Goal: Transaction & Acquisition: Purchase product/service

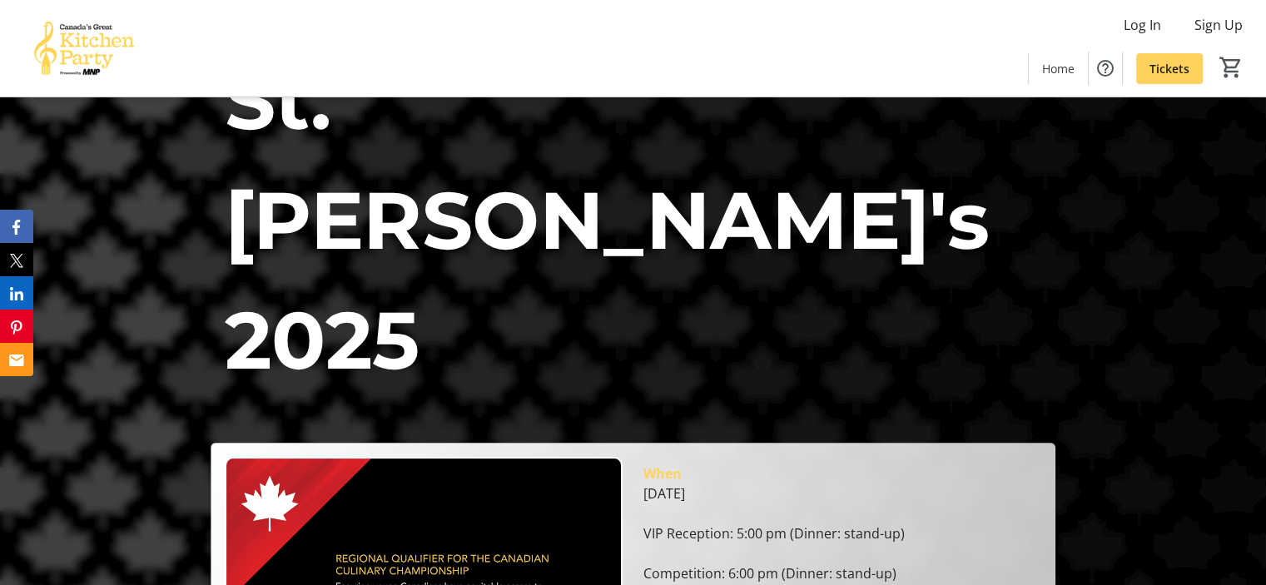
scroll to position [166, 0]
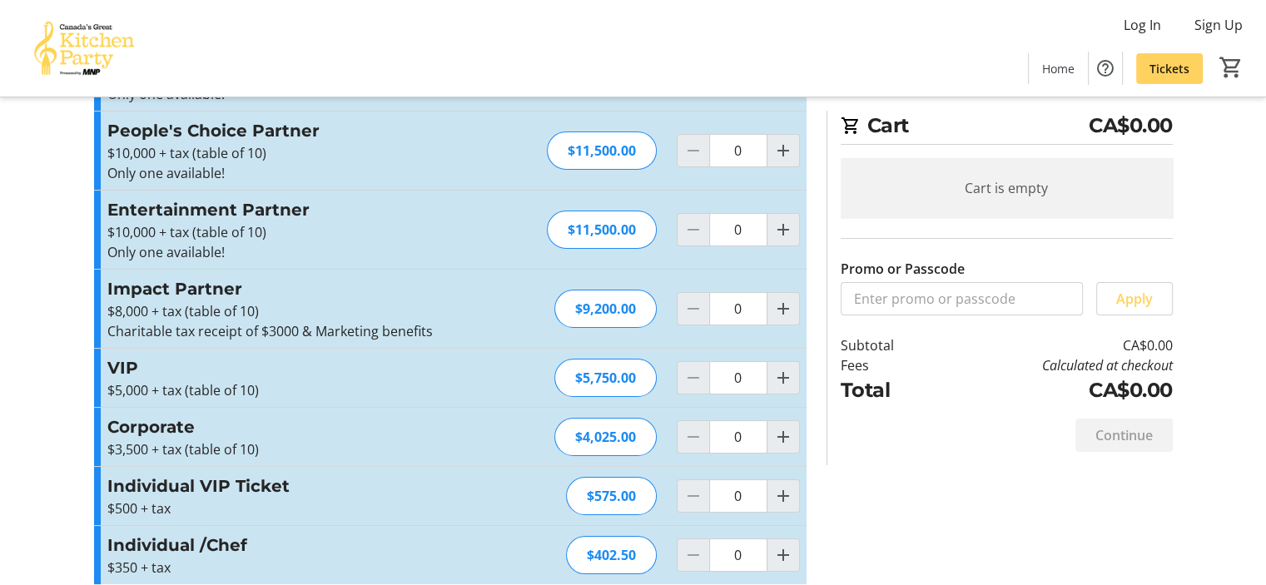
scroll to position [202, 0]
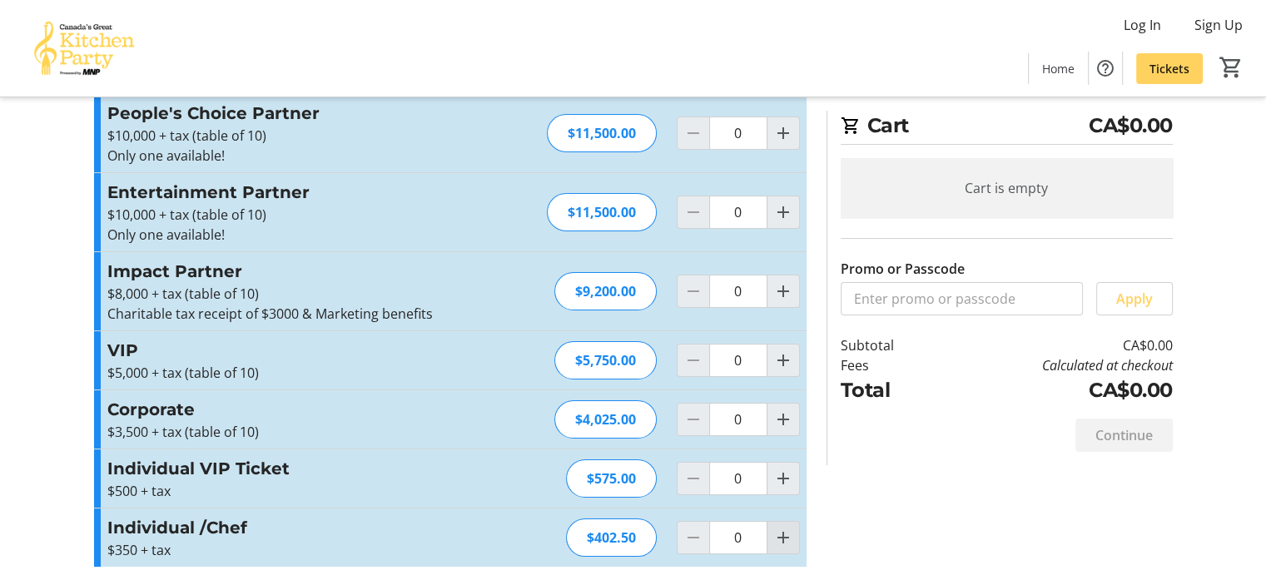
click at [779, 535] on mat-icon "Increment by one" at bounding box center [783, 538] width 20 height 20
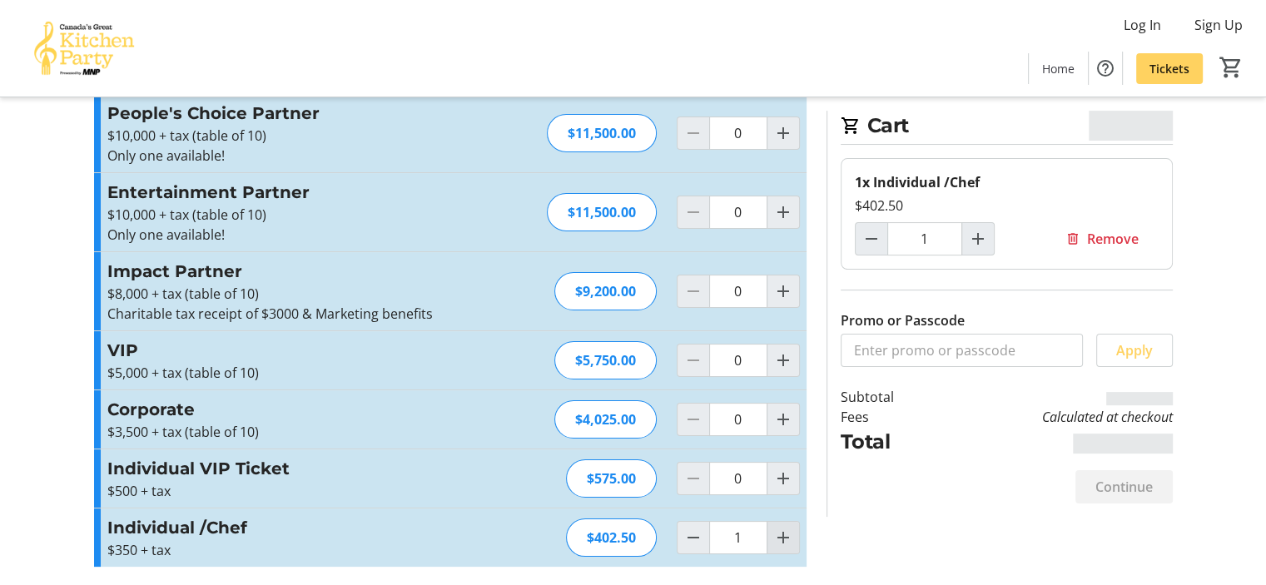
click at [779, 535] on mat-icon "Increment by one" at bounding box center [783, 538] width 20 height 20
type input "2"
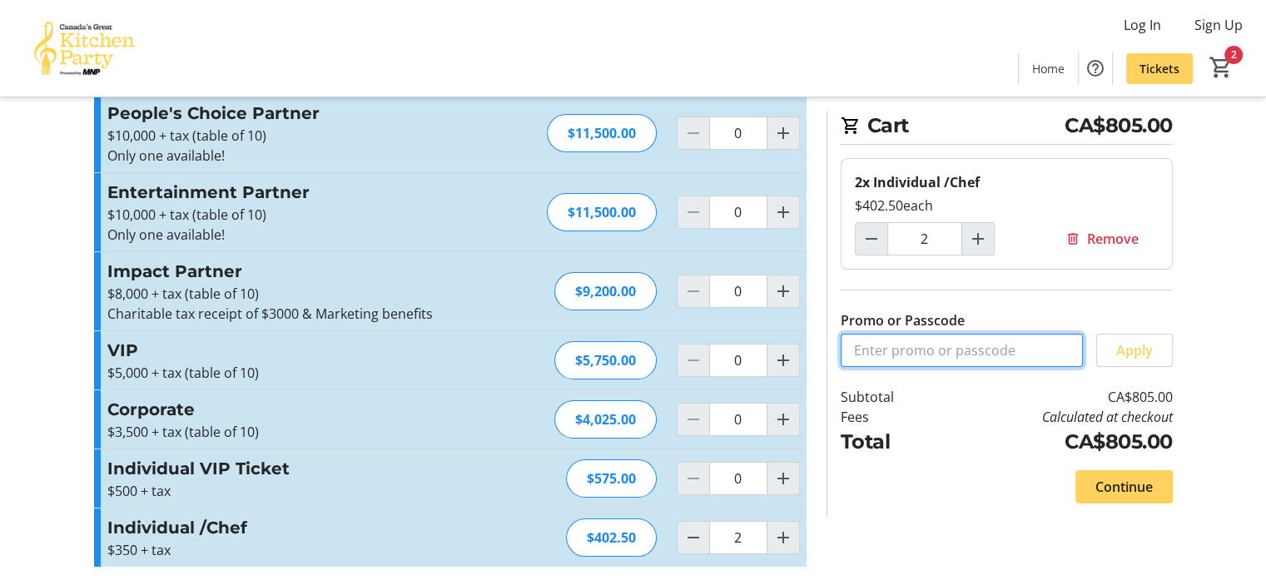
click at [936, 355] on input "Promo or Passcode" at bounding box center [962, 350] width 242 height 33
type input "brian20"
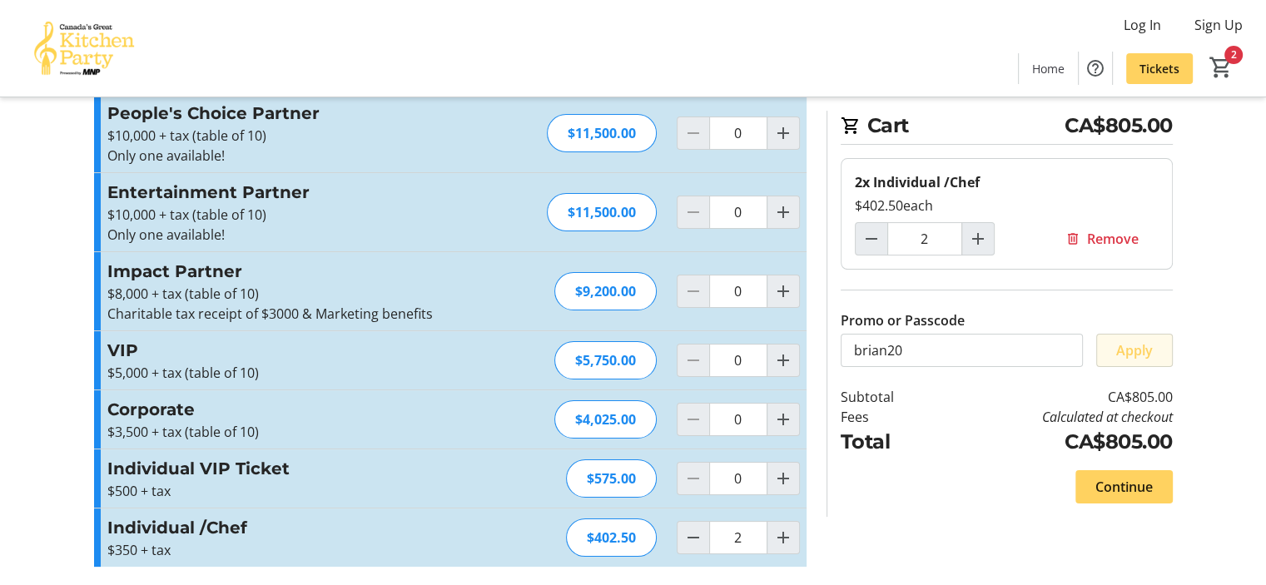
click at [1139, 362] on span at bounding box center [1134, 350] width 75 height 40
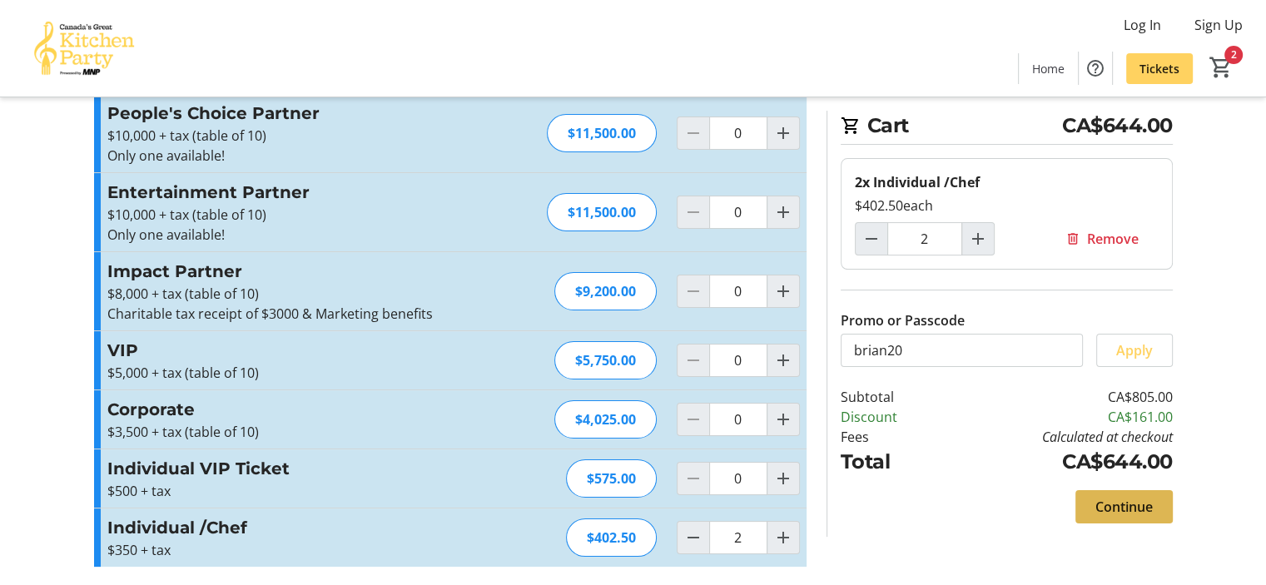
click at [1123, 508] on span "Continue" at bounding box center [1123, 507] width 57 height 20
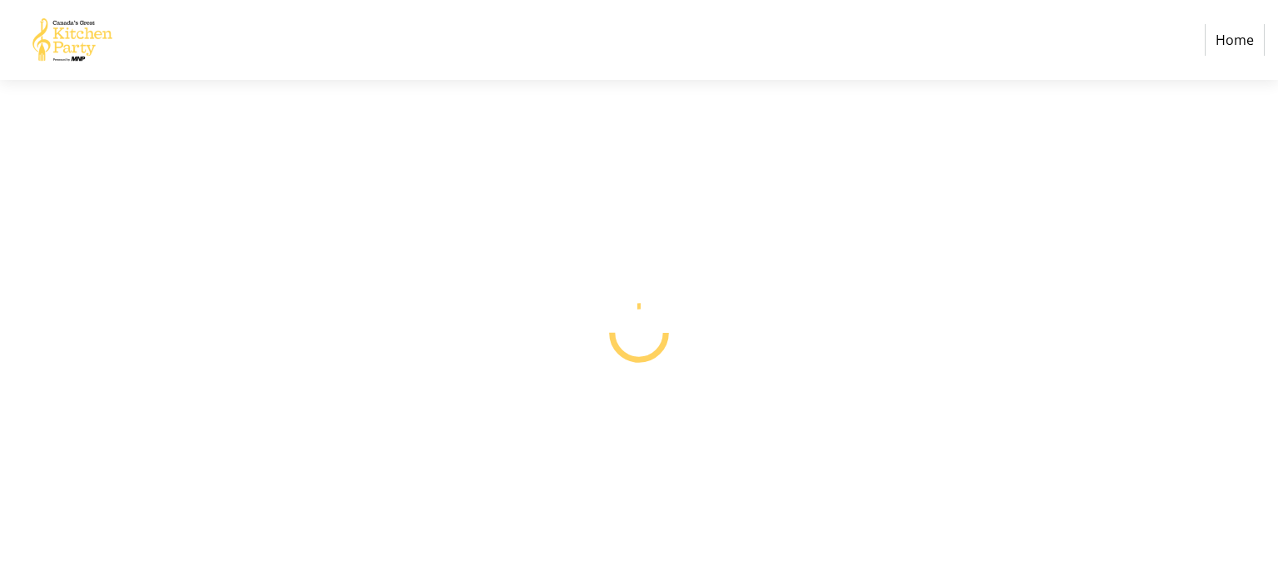
select select "CA"
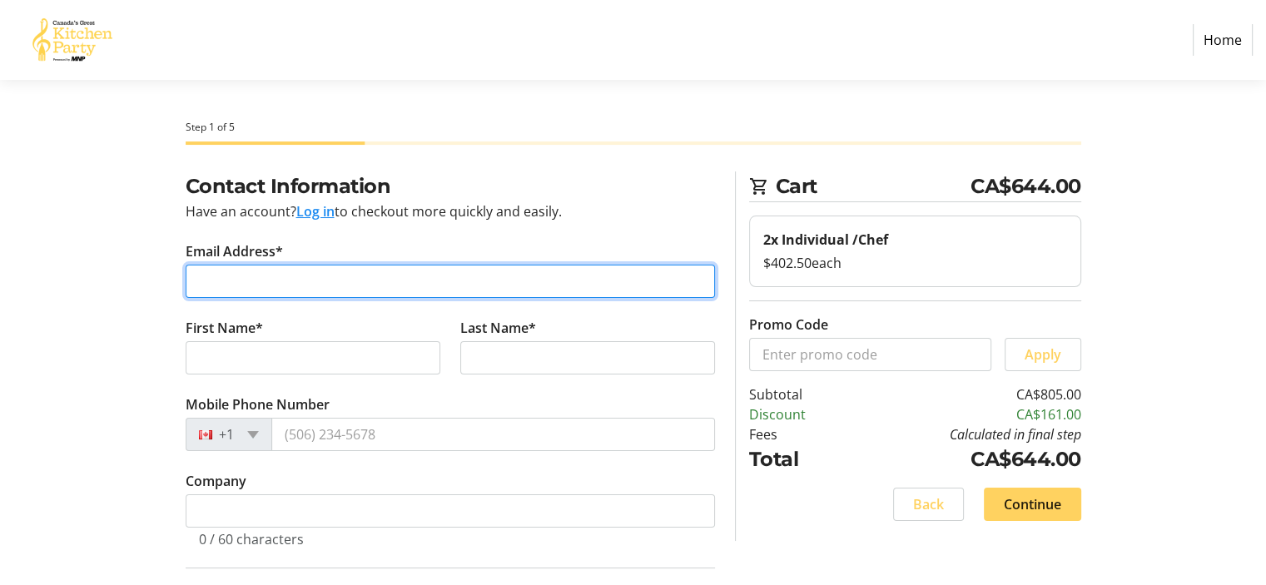
click at [247, 280] on input "Email Address*" at bounding box center [450, 281] width 529 height 33
type input "[PERSON_NAME][EMAIL_ADDRESS][DOMAIN_NAME]"
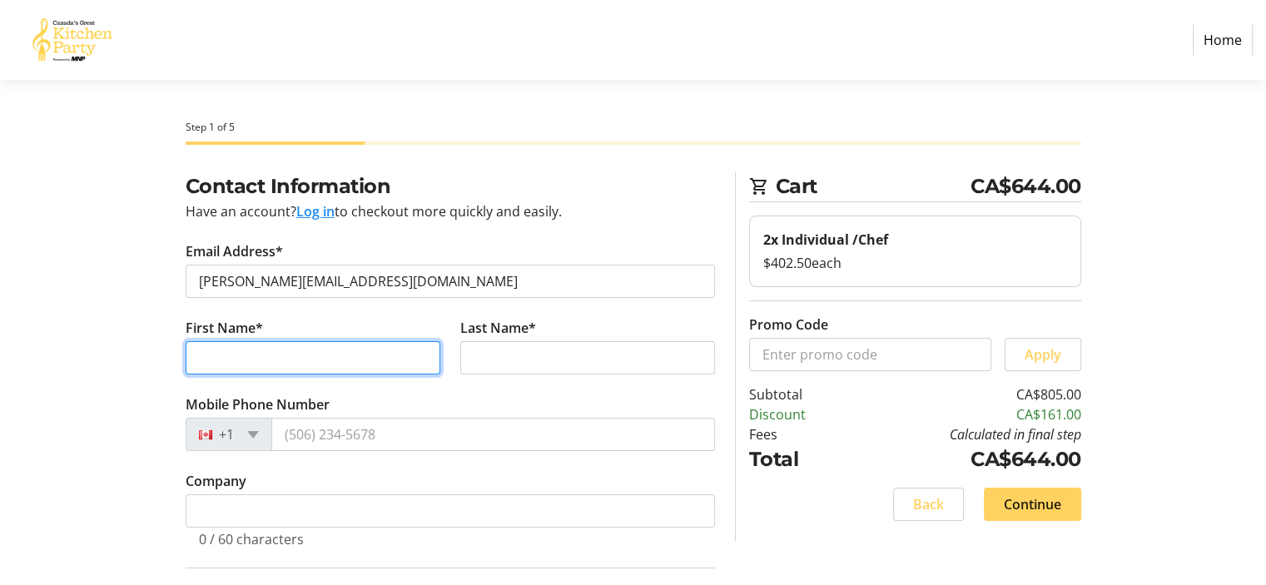
click at [266, 363] on input "First Name*" at bounding box center [313, 357] width 255 height 33
type input "[PERSON_NAME]"
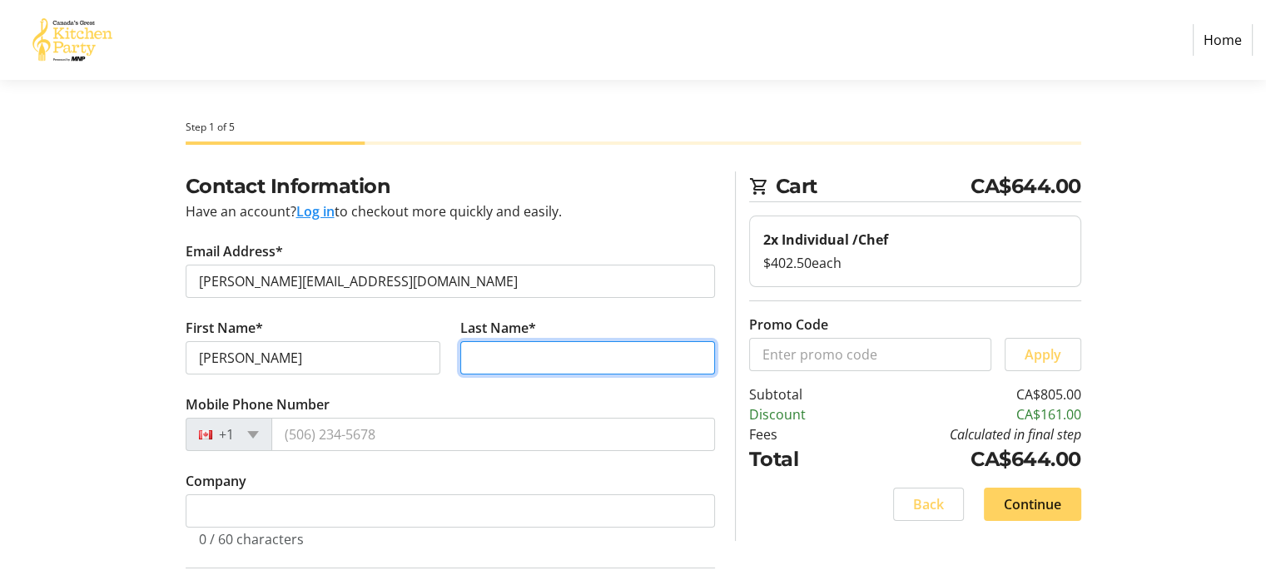
click at [501, 362] on input "Last Name*" at bounding box center [587, 357] width 255 height 33
type input "[PERSON_NAME]"
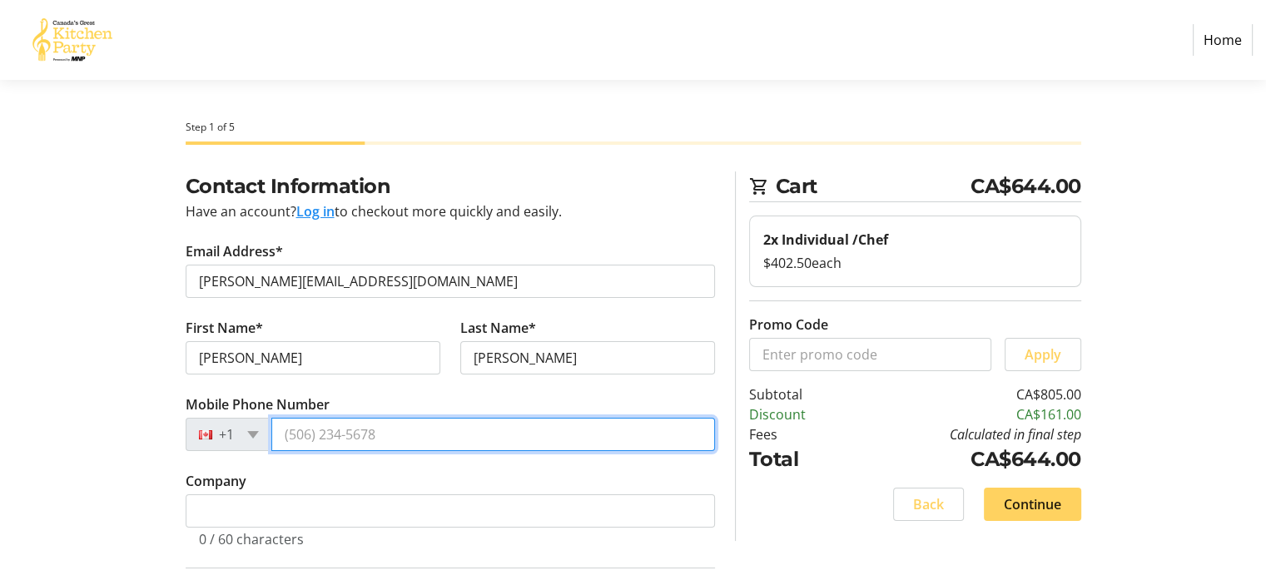
click at [316, 434] on input "Mobile Phone Number" at bounding box center [493, 434] width 444 height 33
type input "1"
type input "[PHONE_NUMBER]"
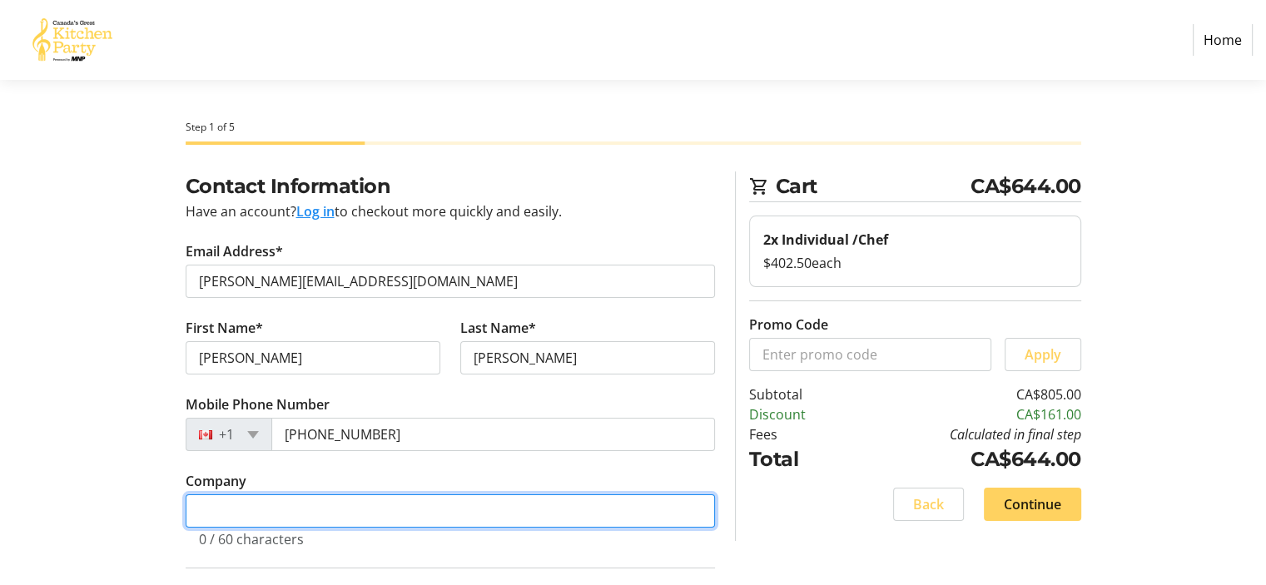
click at [216, 510] on input "Company" at bounding box center [450, 510] width 529 height 33
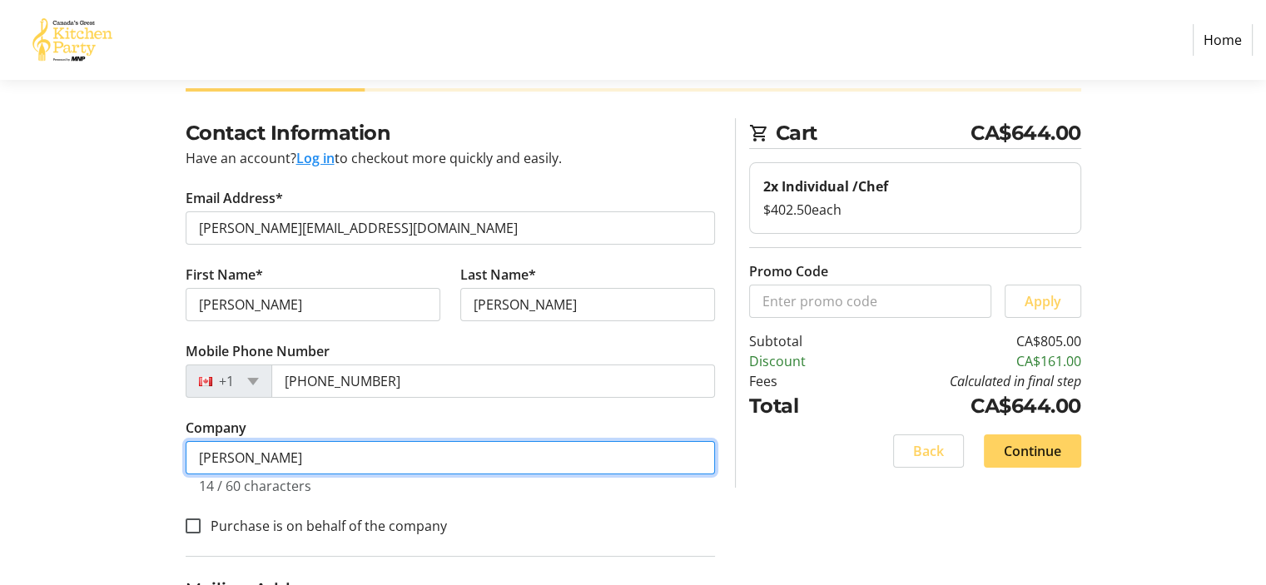
scroll to position [83, 0]
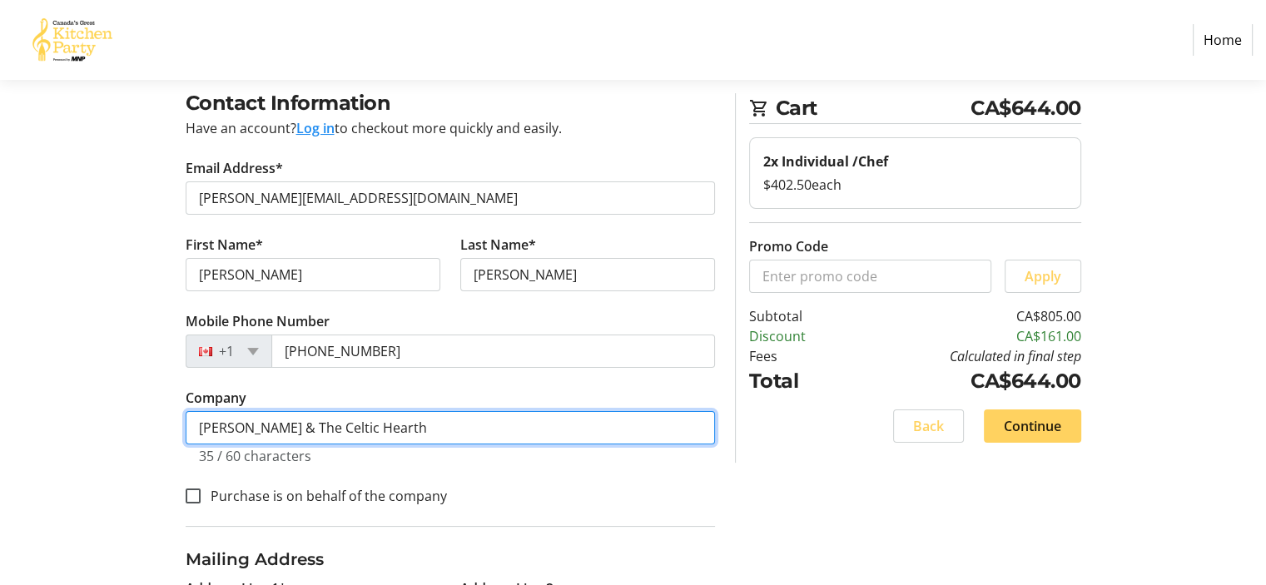
click at [280, 425] on input "[PERSON_NAME] & The Celtic Hearth" at bounding box center [450, 427] width 529 height 33
click at [426, 421] on input "[PERSON_NAME] & The Celtic Hearth" at bounding box center [450, 427] width 529 height 33
type input "[PERSON_NAME] & The Celtic Hearth"
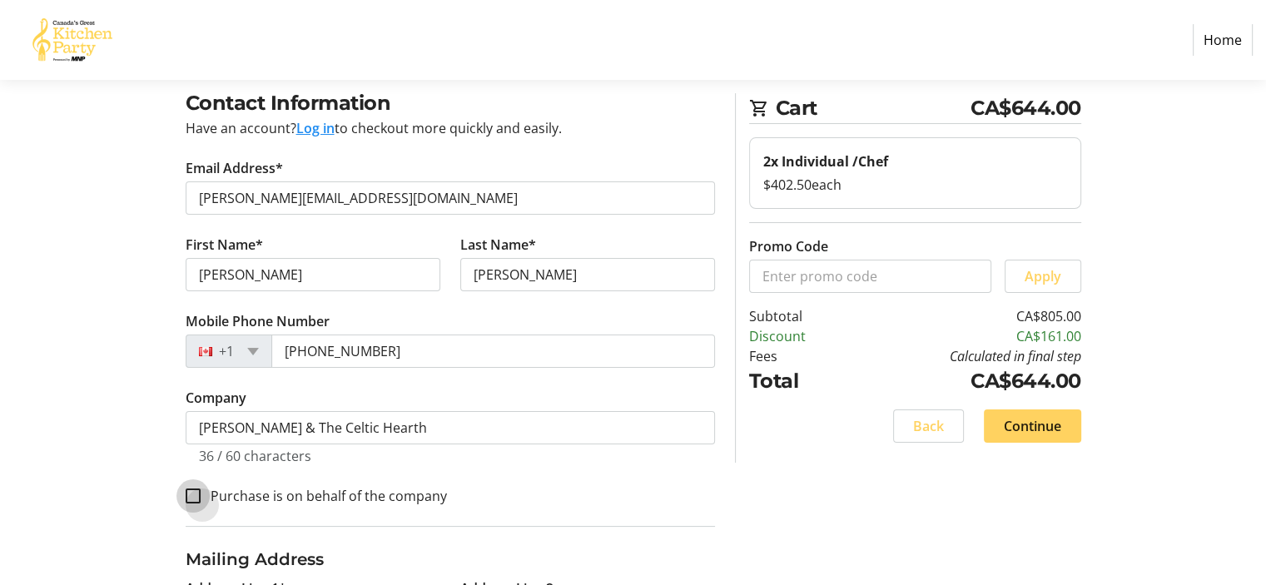
click at [191, 493] on input "Purchase is on behalf of the company" at bounding box center [193, 496] width 15 height 15
checkbox input "true"
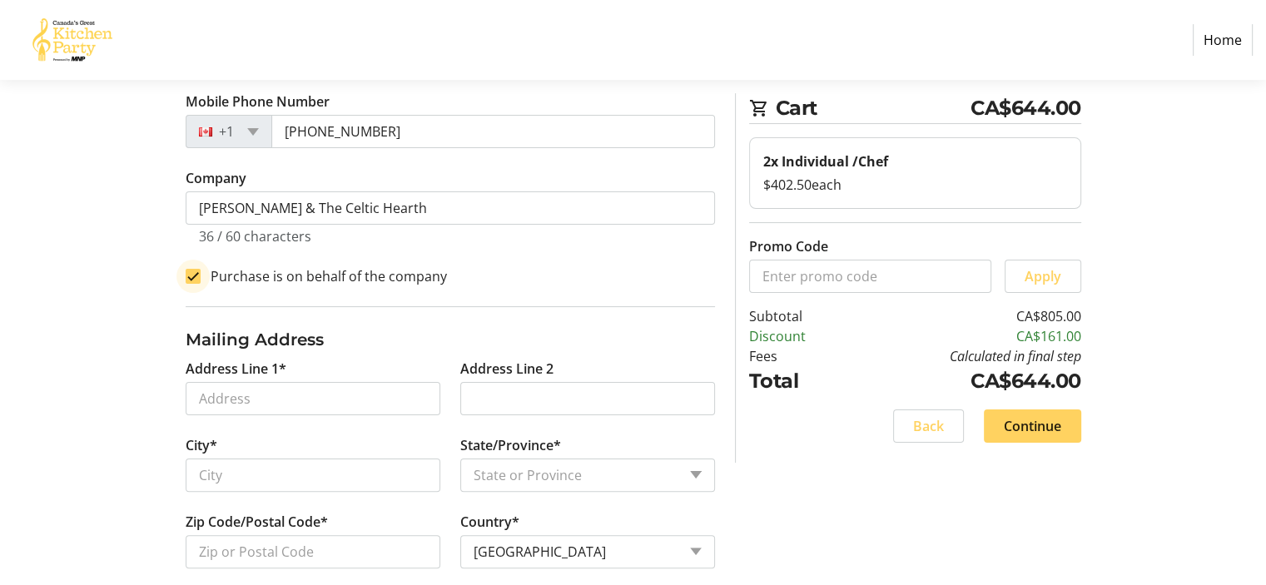
scroll to position [333, 0]
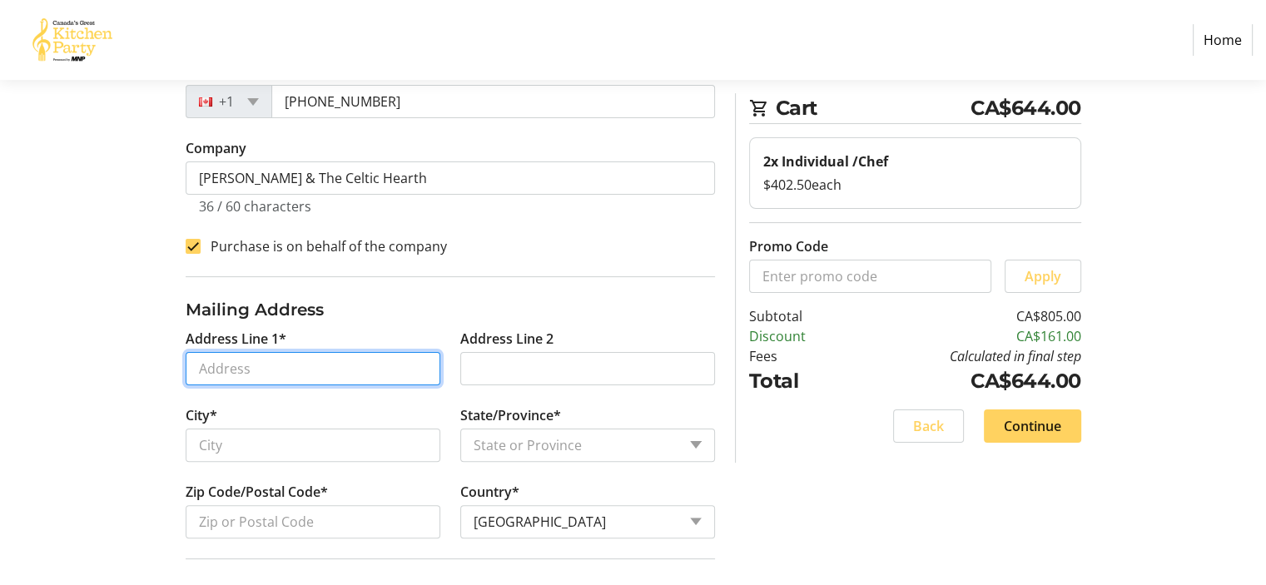
click at [212, 369] on input "Address Line 1*" at bounding box center [313, 368] width 255 height 33
type input "PO Box 1029"
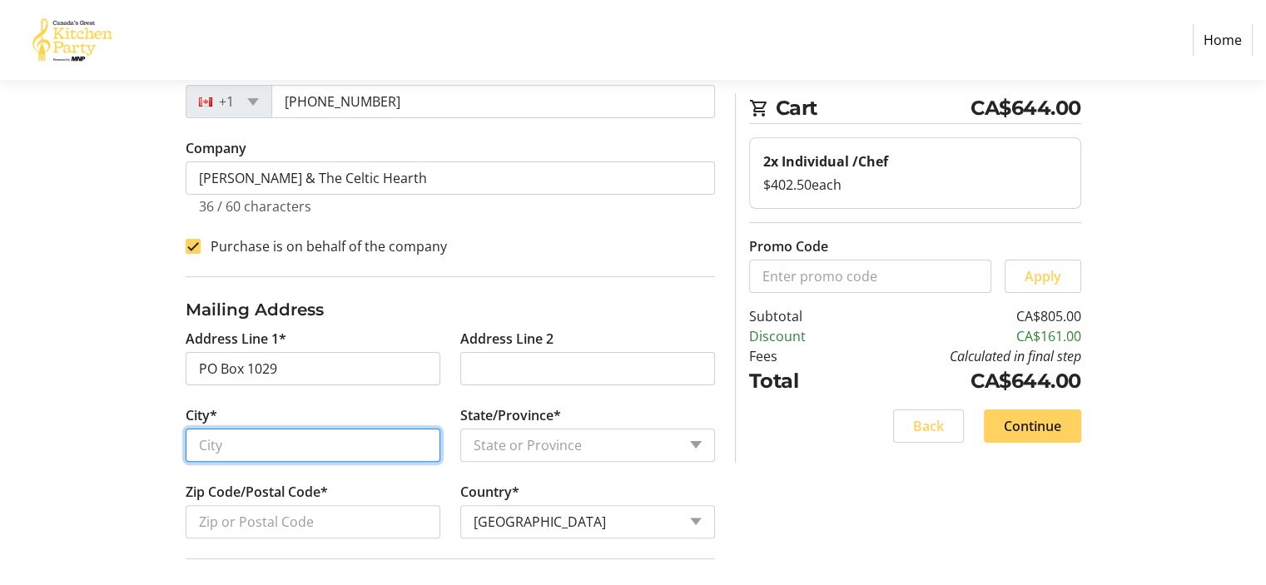
type input "Torbay"
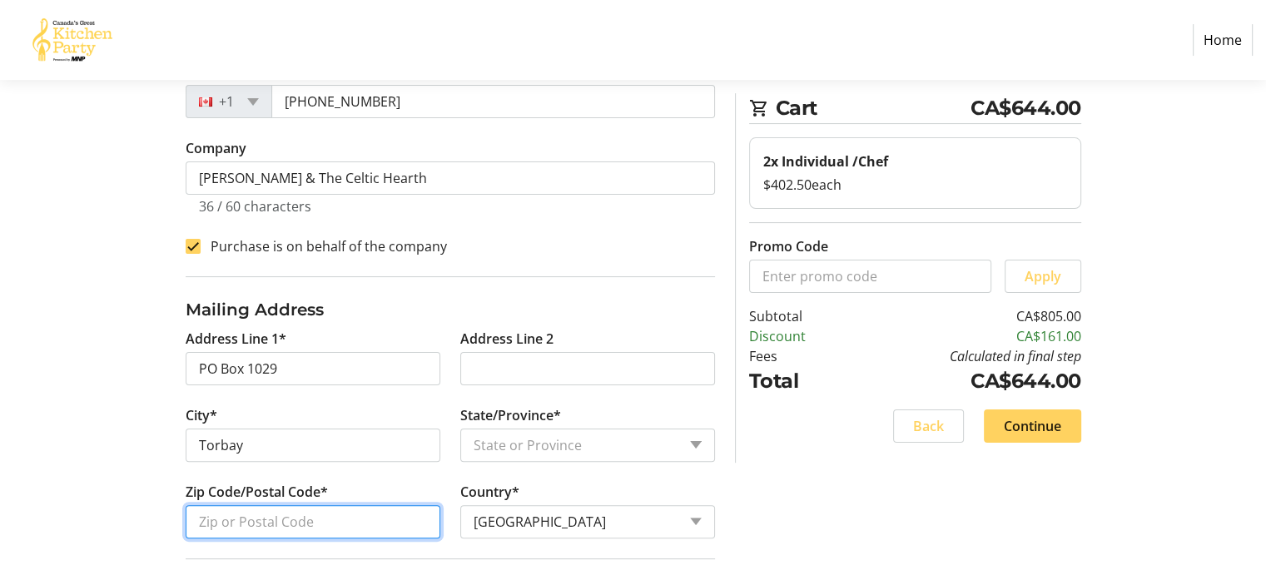
type input "A1K 1K9"
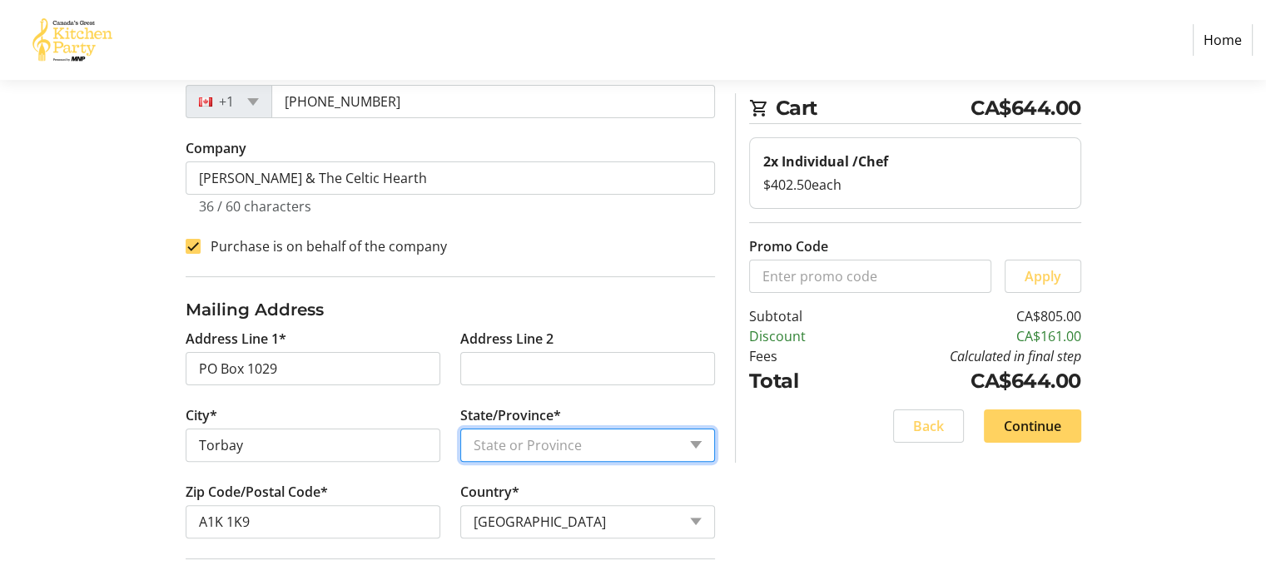
click at [702, 439] on select "State or Province State or Province [GEOGRAPHIC_DATA] [GEOGRAPHIC_DATA] [GEOGRA…" at bounding box center [587, 445] width 255 height 33
select select "NL"
click at [460, 429] on select "State or Province State or Province [GEOGRAPHIC_DATA] [GEOGRAPHIC_DATA] [GEOGRA…" at bounding box center [587, 445] width 255 height 33
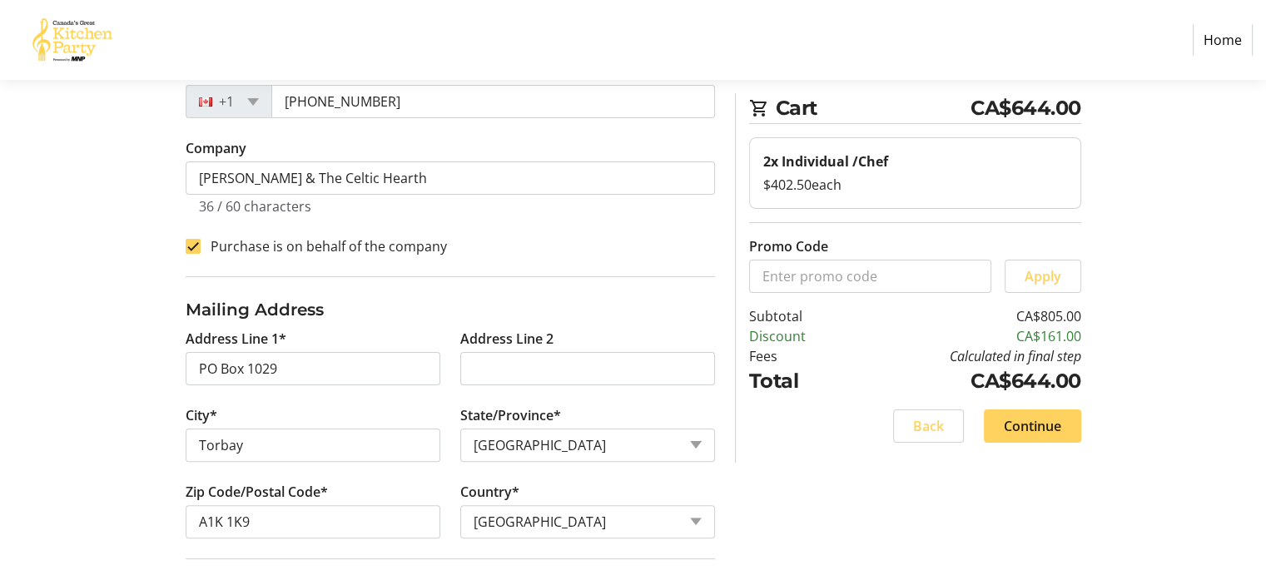
click at [127, 337] on div "Contact Information Have an account? Log in to checkout more quickly and easily…" at bounding box center [633, 557] width 1099 height 1437
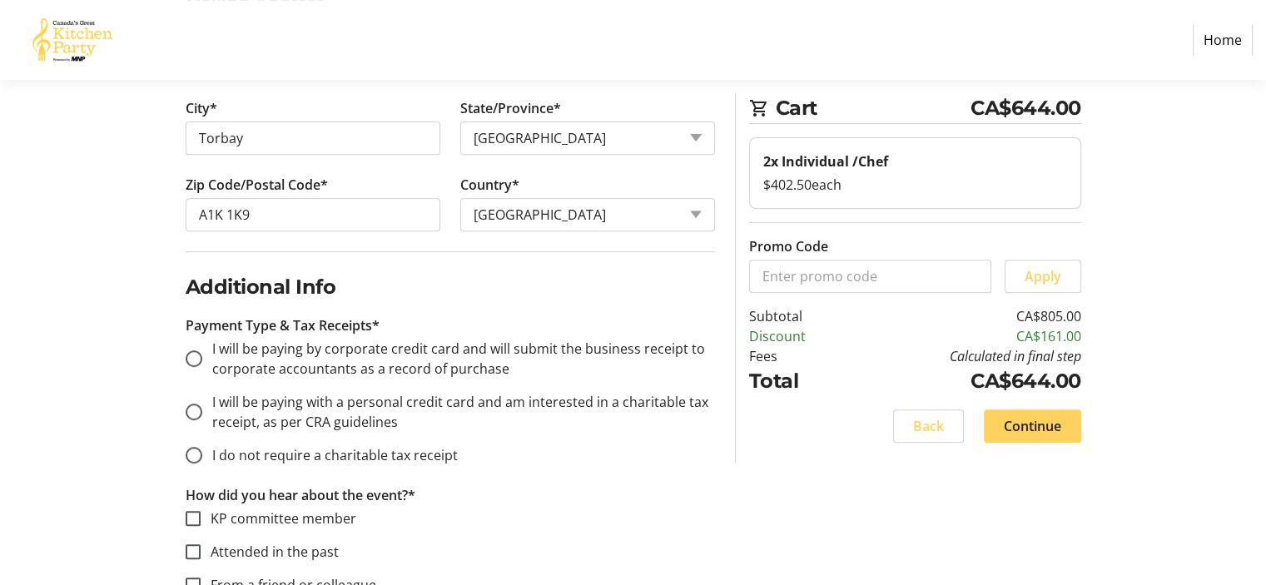
scroll to position [666, 0]
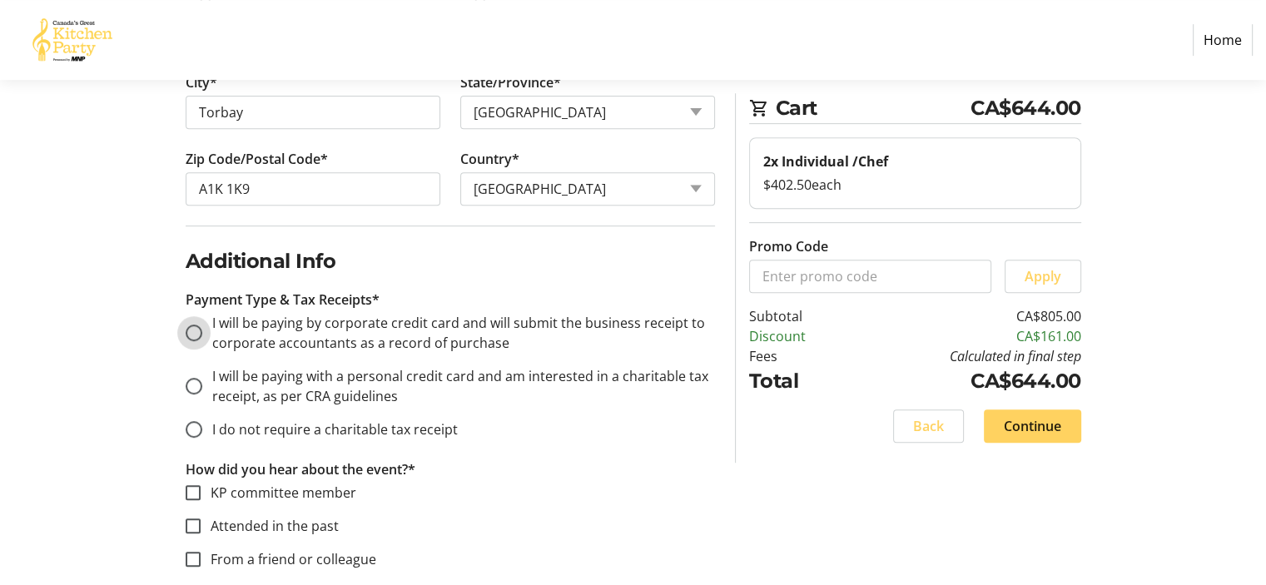
click at [194, 330] on input "I will be paying by corporate credit card and will submit the business receipt …" at bounding box center [194, 333] width 17 height 17
radio input "true"
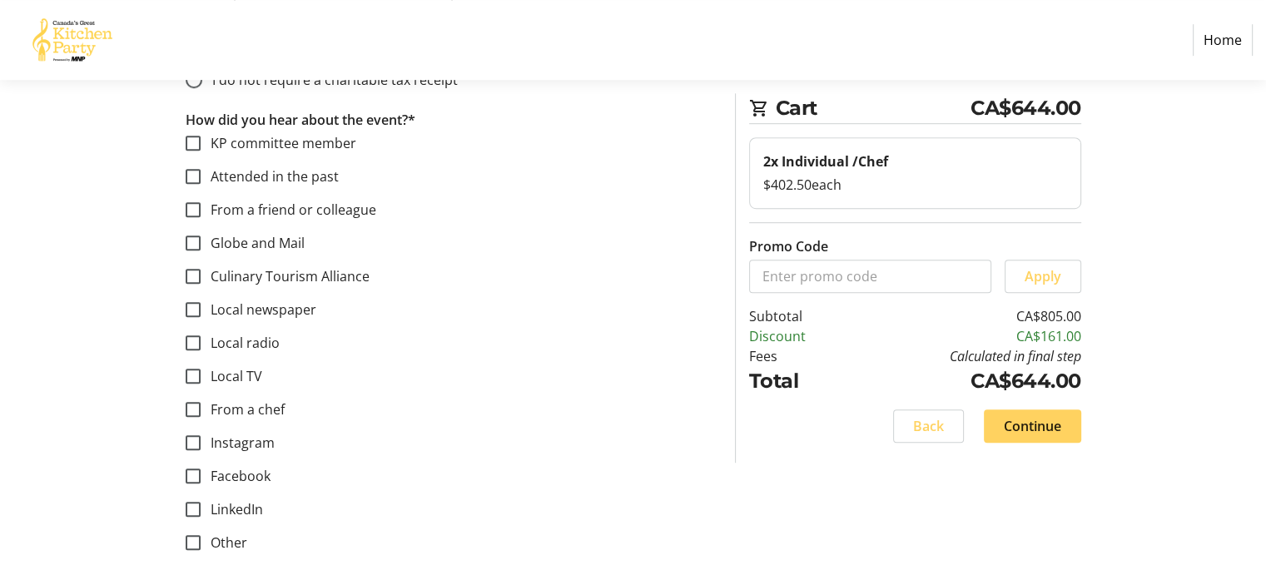
scroll to position [1020, 0]
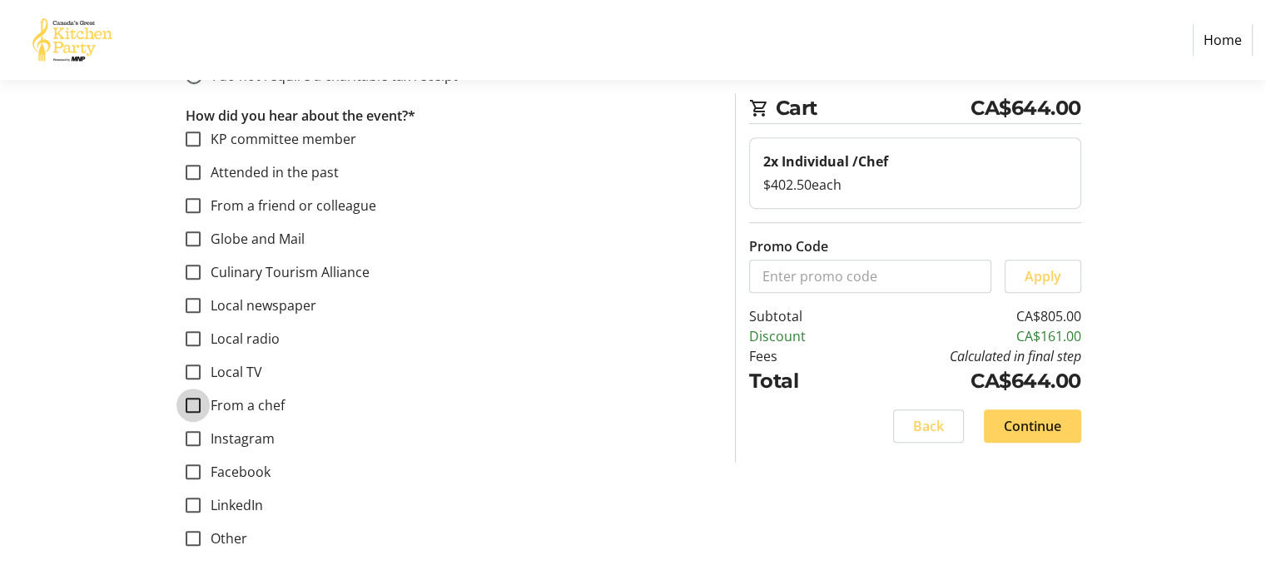
click at [196, 399] on input "From a chef" at bounding box center [193, 405] width 15 height 15
checkbox input "true"
click at [1045, 418] on span "Continue" at bounding box center [1032, 426] width 57 height 20
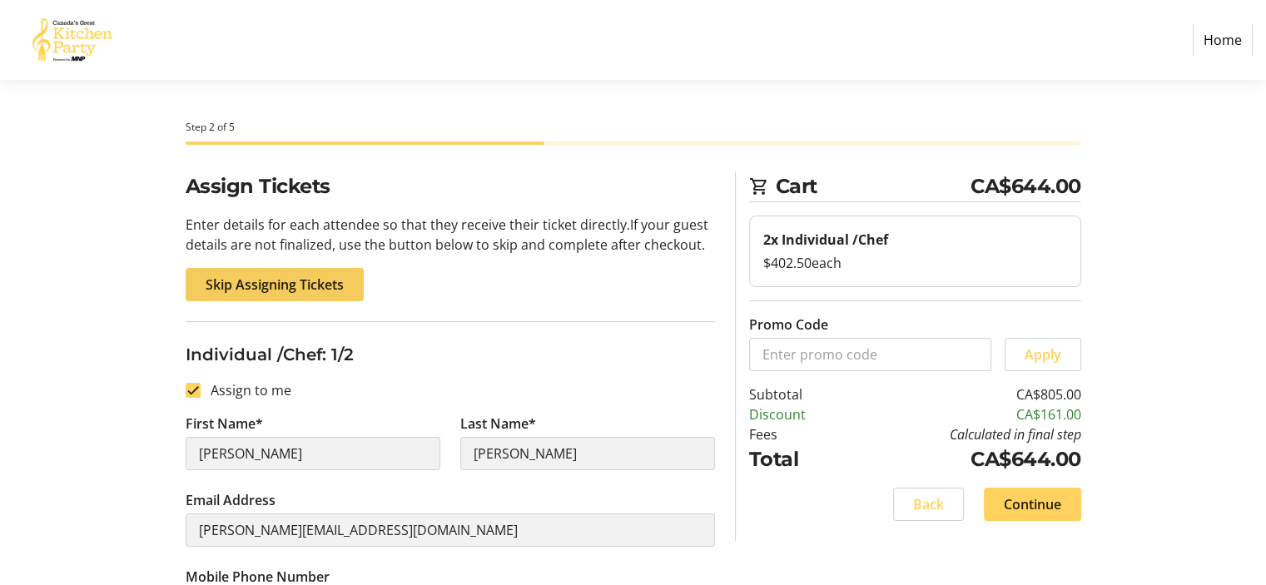
click at [275, 284] on span "Skip Assigning Tickets" at bounding box center [275, 285] width 138 height 20
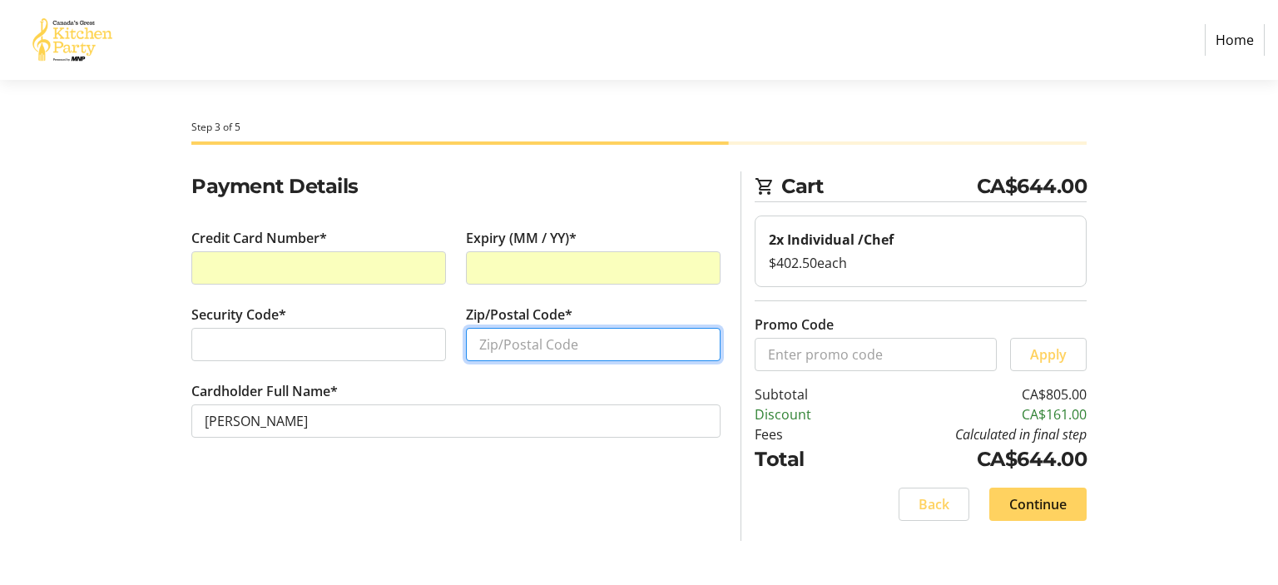
click at [539, 342] on input "Zip/Postal Code*" at bounding box center [593, 344] width 255 height 33
type input "A1K1K9"
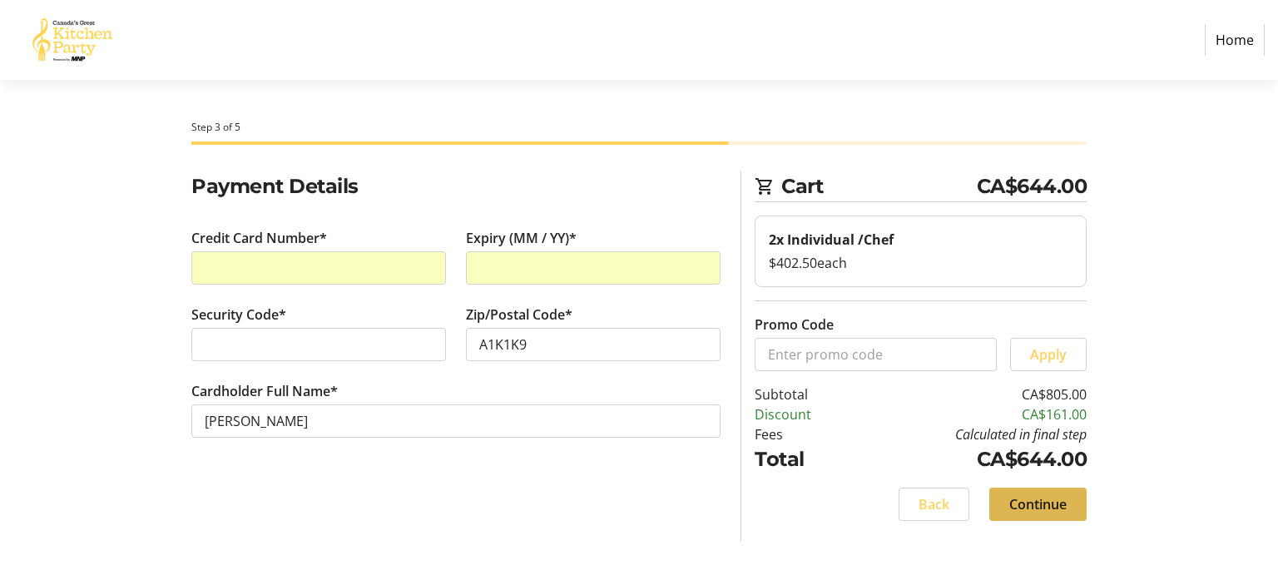
click at [1035, 494] on span "Continue" at bounding box center [1038, 504] width 57 height 20
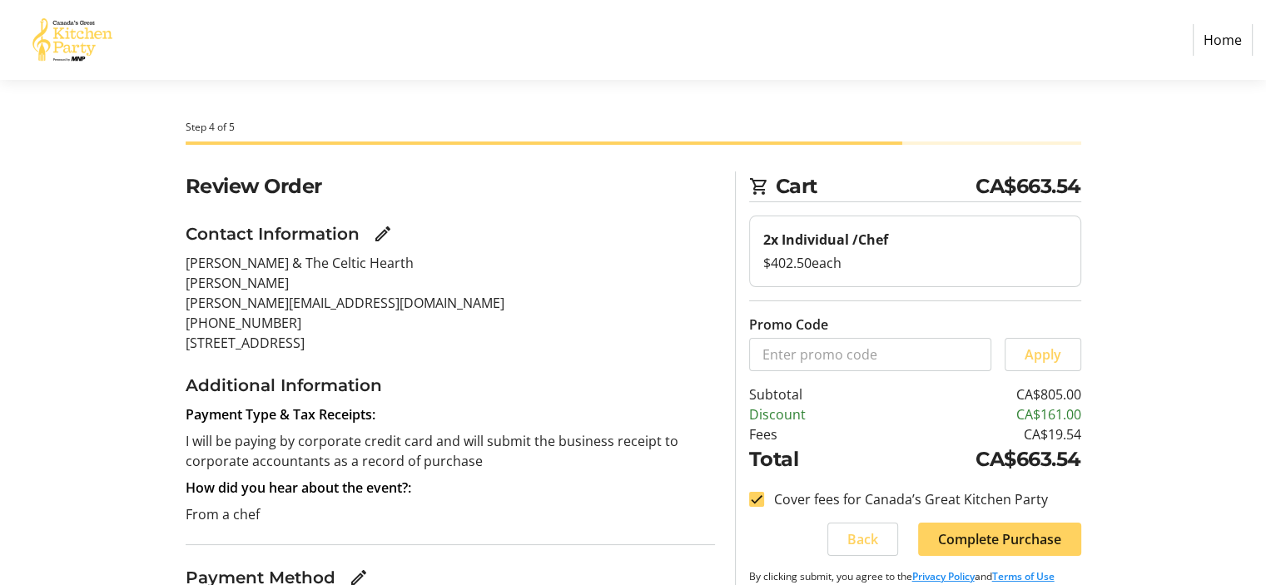
scroll to position [83, 0]
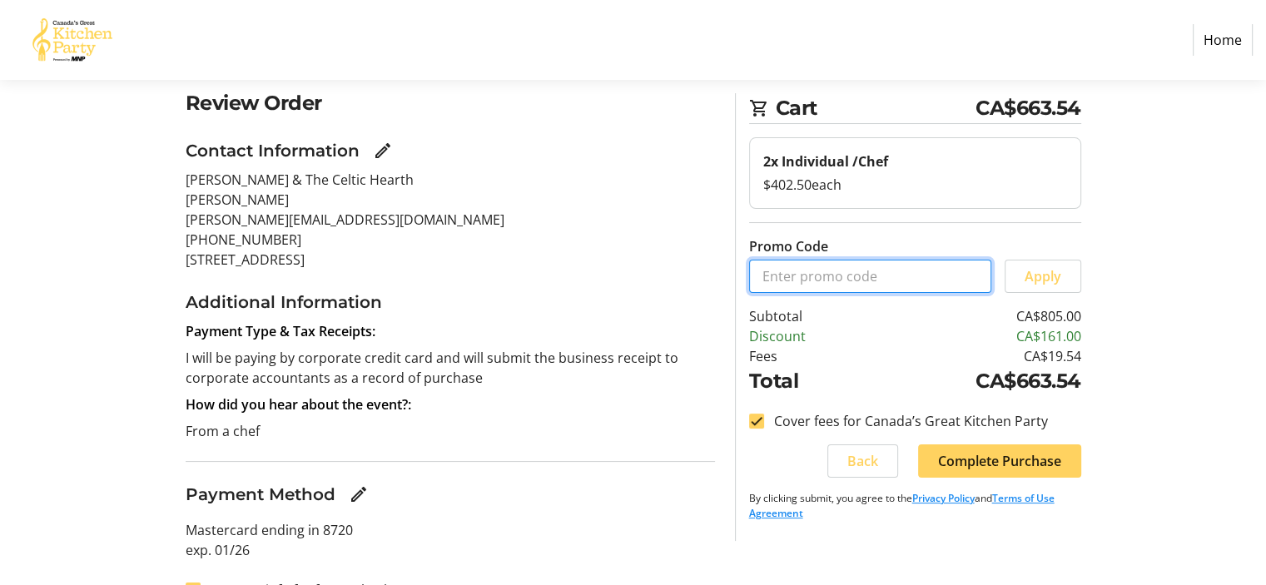
click at [826, 279] on input "Promo Code" at bounding box center [870, 276] width 242 height 33
type input "brian20"
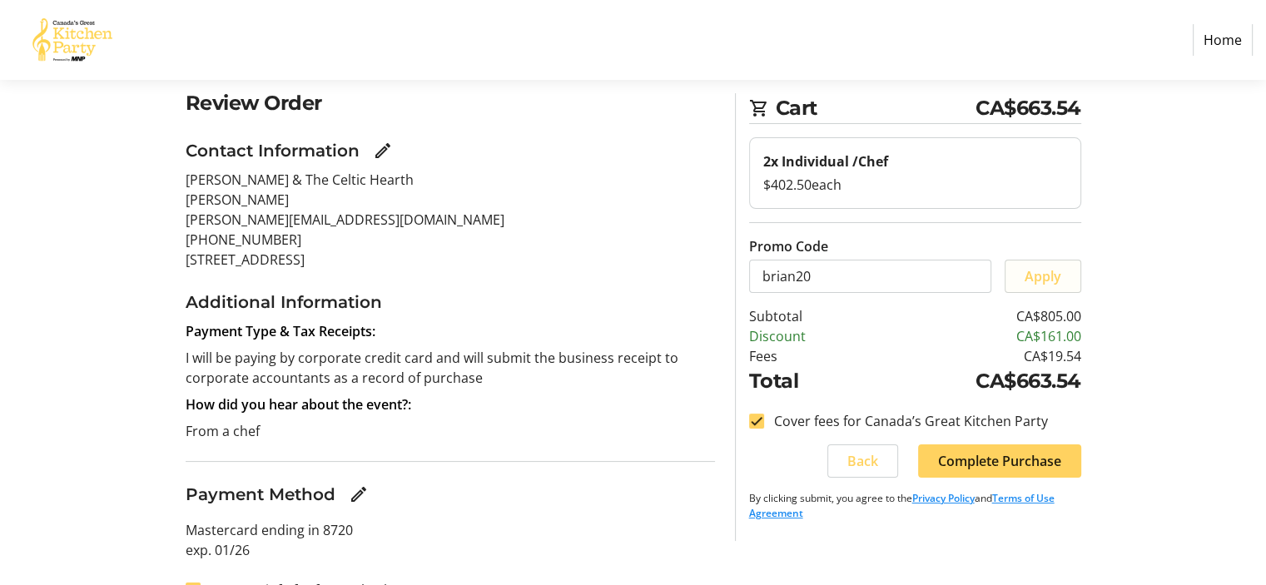
click at [1048, 279] on span "Apply" at bounding box center [1043, 276] width 37 height 20
click at [995, 465] on span "Complete Purchase" at bounding box center [999, 461] width 123 height 20
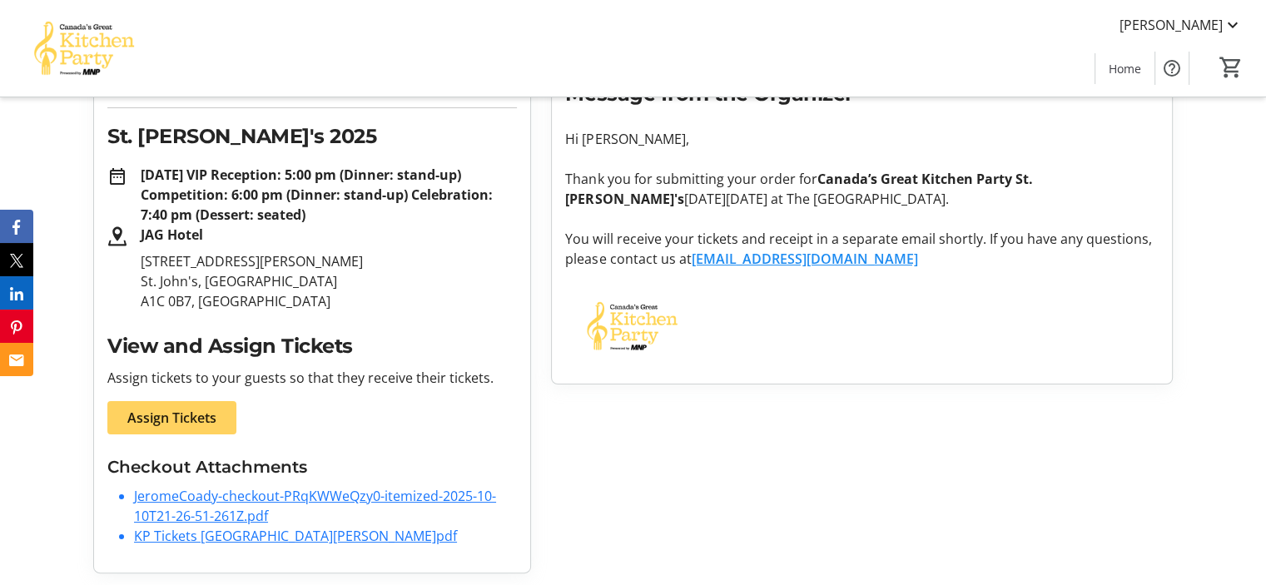
scroll to position [239, 0]
click at [158, 414] on span "Assign Tickets" at bounding box center [171, 417] width 89 height 20
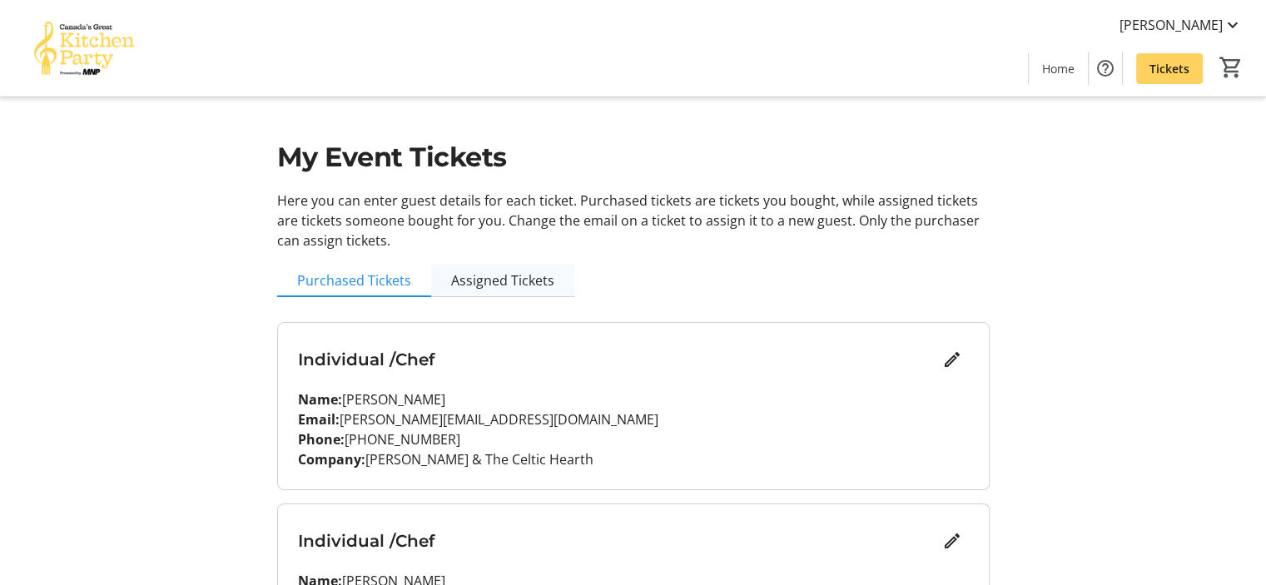
click at [494, 280] on span "Assigned Tickets" at bounding box center [502, 280] width 103 height 13
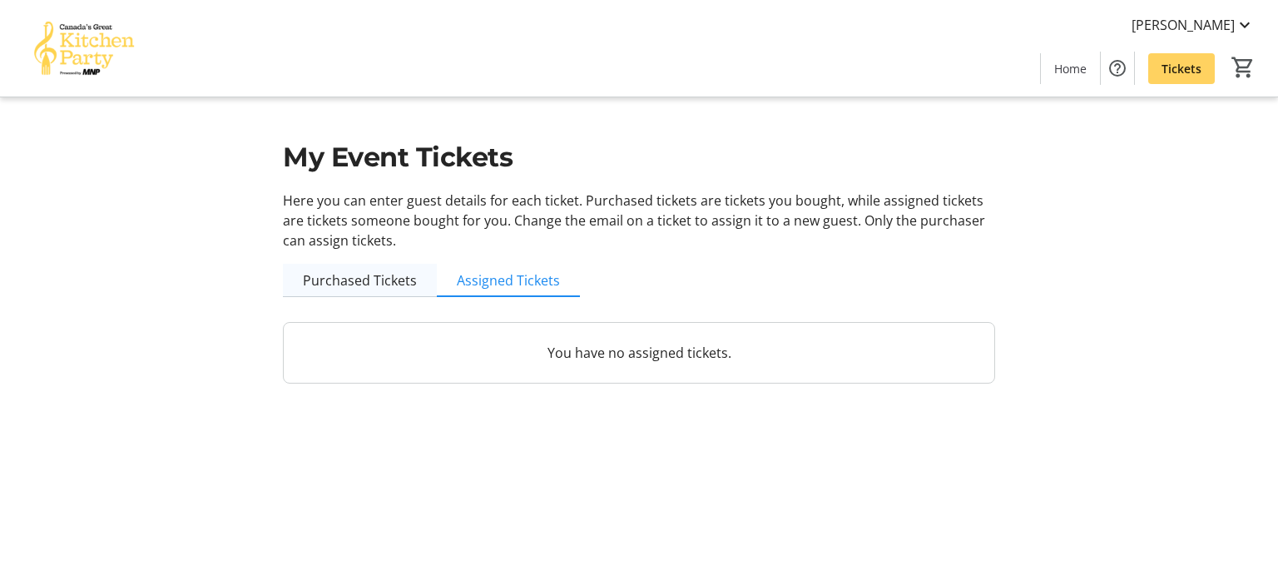
click at [353, 285] on span "Purchased Tickets" at bounding box center [360, 280] width 114 height 13
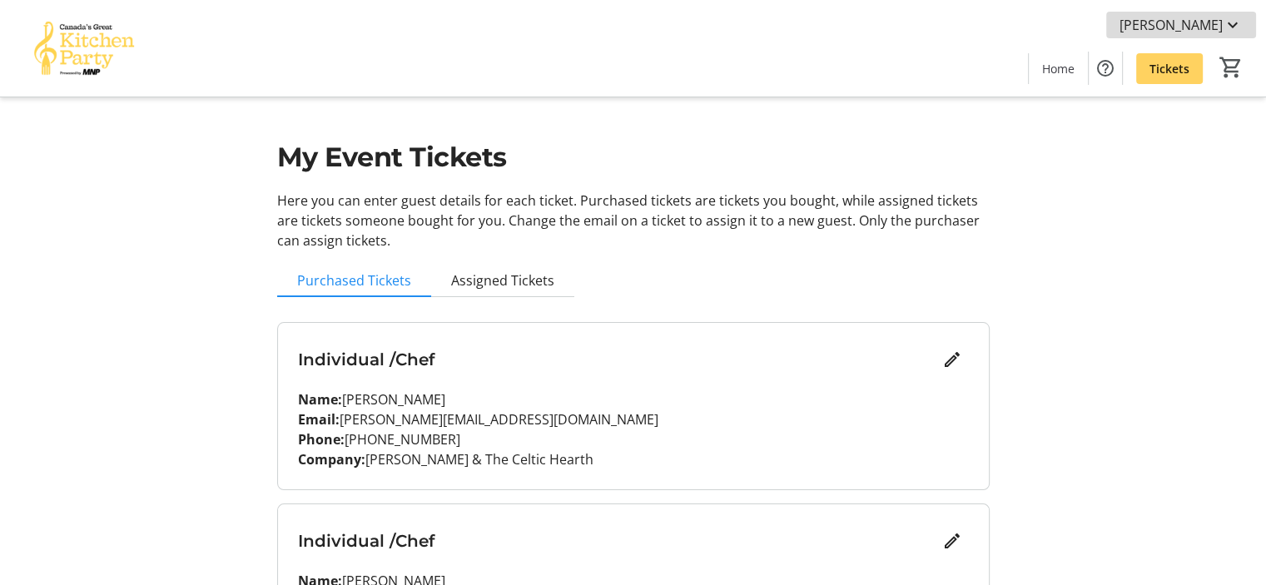
click at [1235, 26] on mat-icon at bounding box center [1233, 25] width 20 height 20
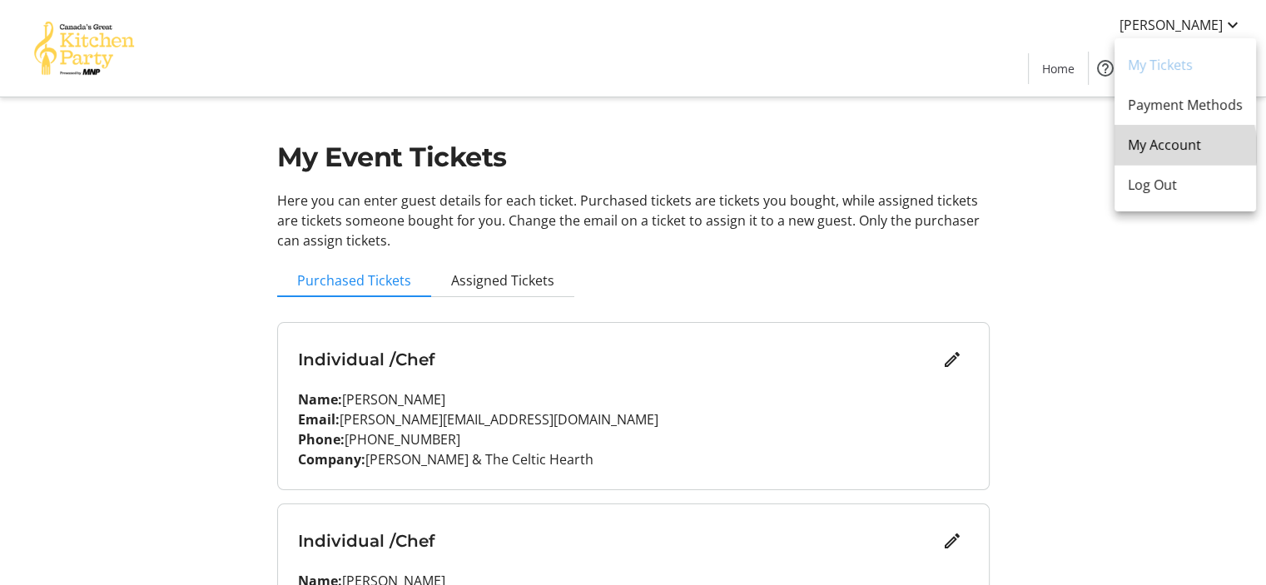
click at [1166, 150] on span "My Account" at bounding box center [1185, 145] width 115 height 20
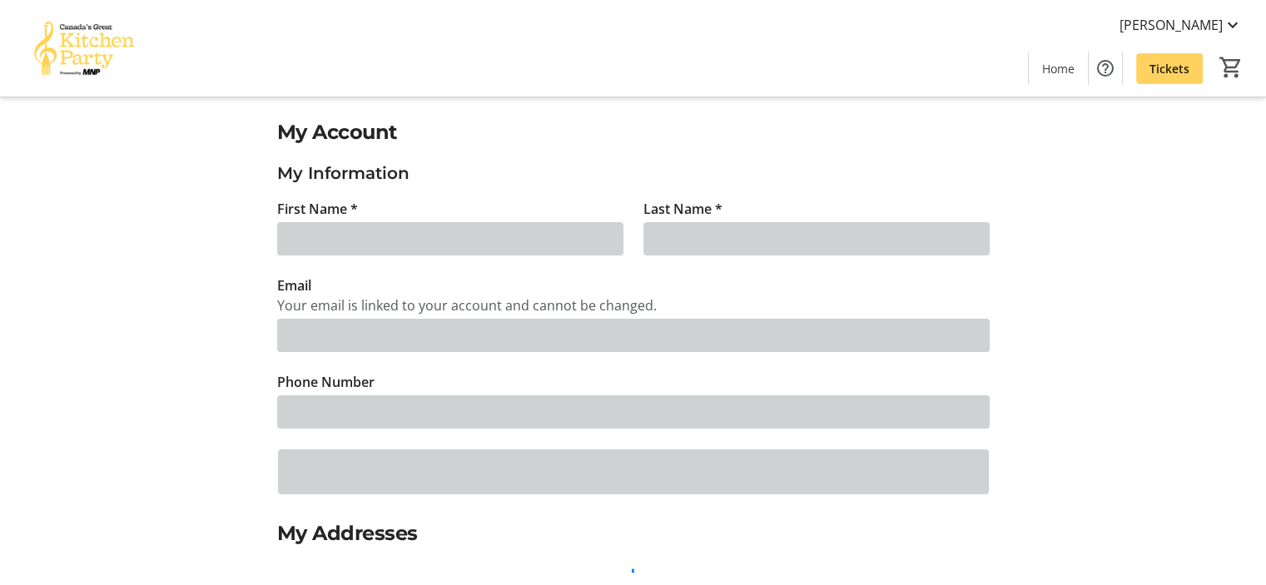
type input "[PERSON_NAME]"
type input "[PERSON_NAME][EMAIL_ADDRESS][DOMAIN_NAME]"
type input "[PHONE_NUMBER]"
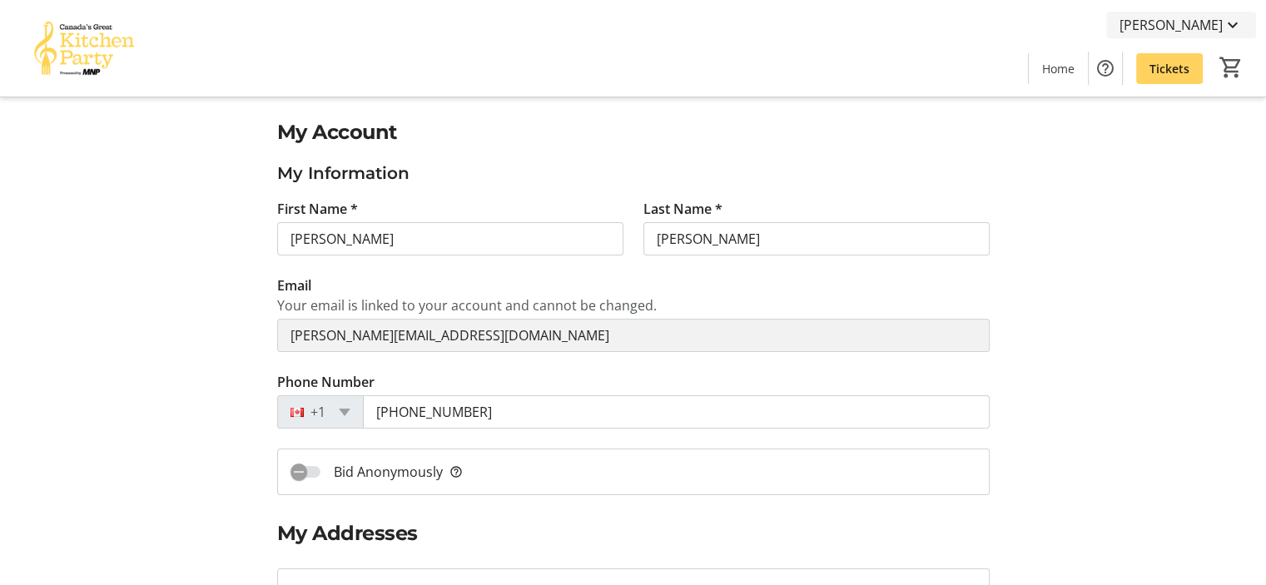
click at [1232, 22] on mat-icon at bounding box center [1233, 25] width 20 height 20
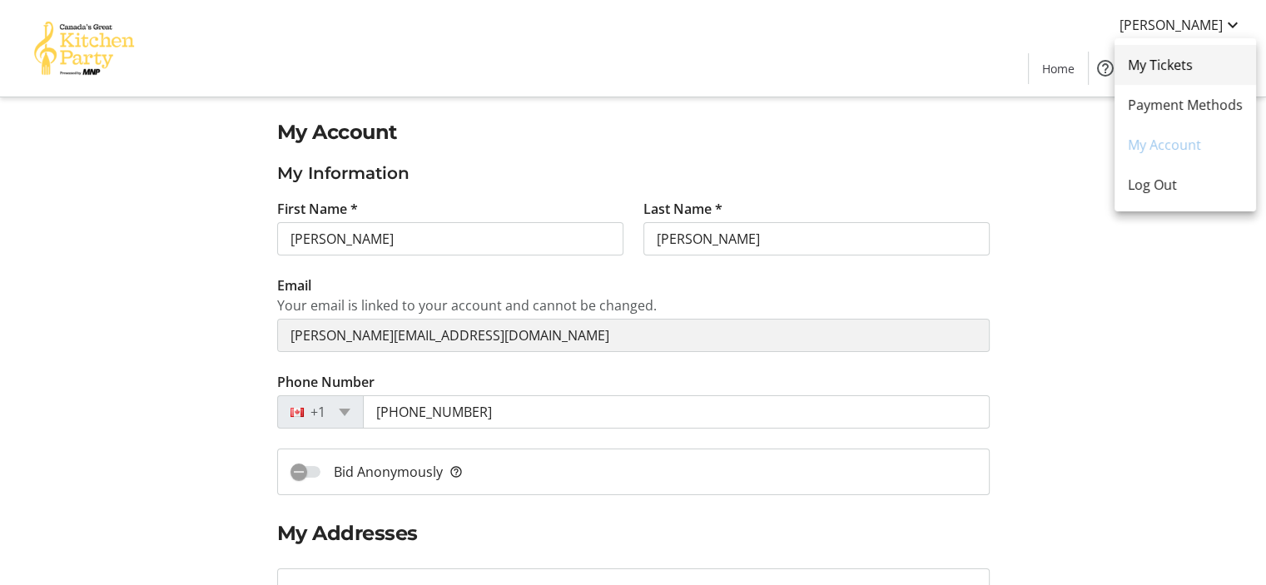
click at [1188, 67] on span "My Tickets" at bounding box center [1185, 65] width 115 height 20
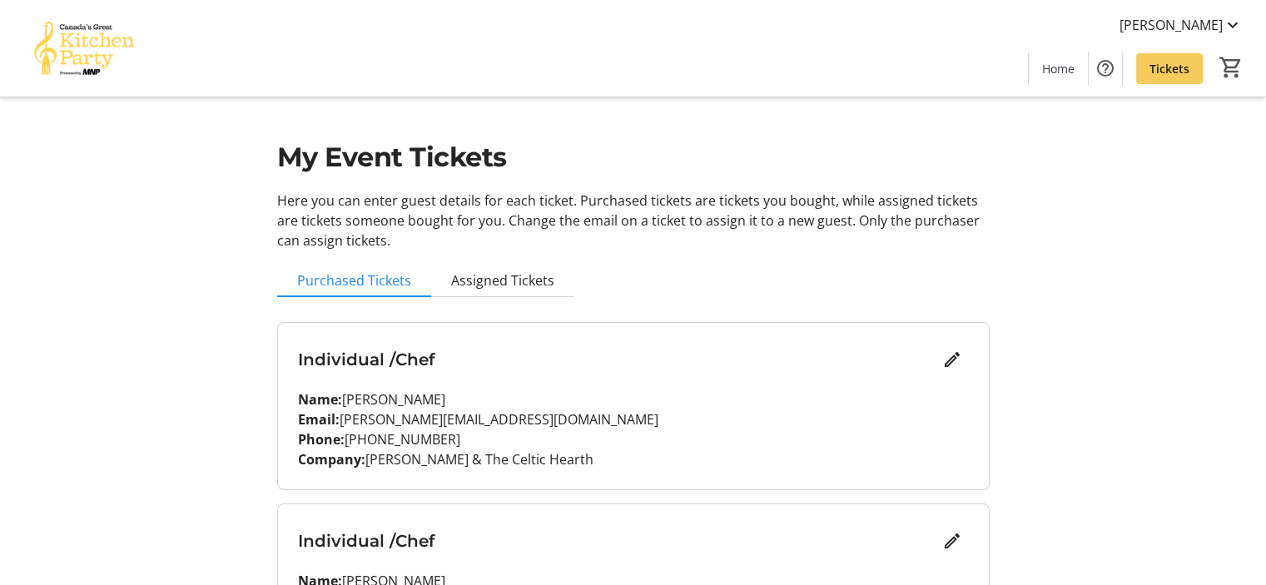
click at [1169, 66] on span "Tickets" at bounding box center [1169, 68] width 40 height 17
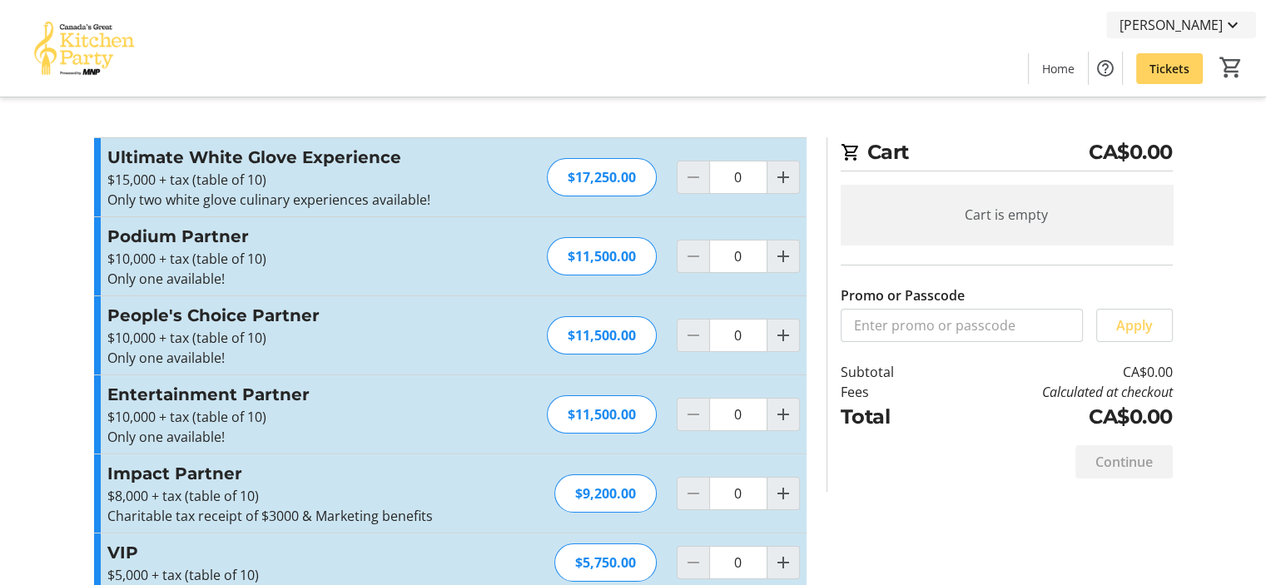
click at [1228, 22] on mat-icon at bounding box center [1233, 25] width 20 height 20
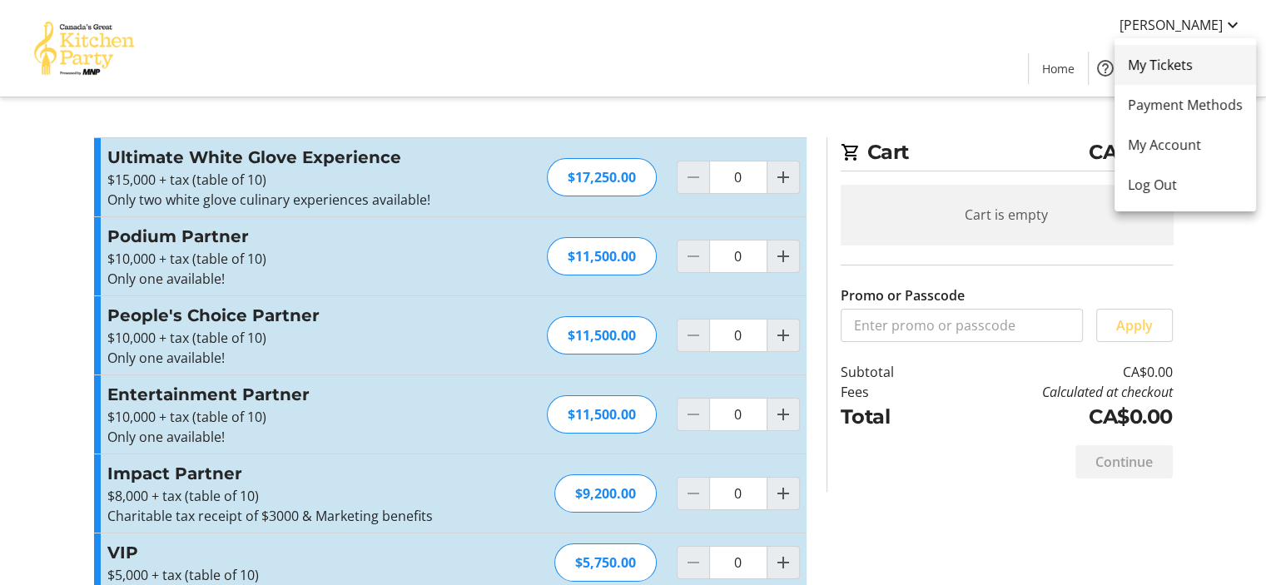
click at [1172, 64] on span "My Tickets" at bounding box center [1185, 65] width 115 height 20
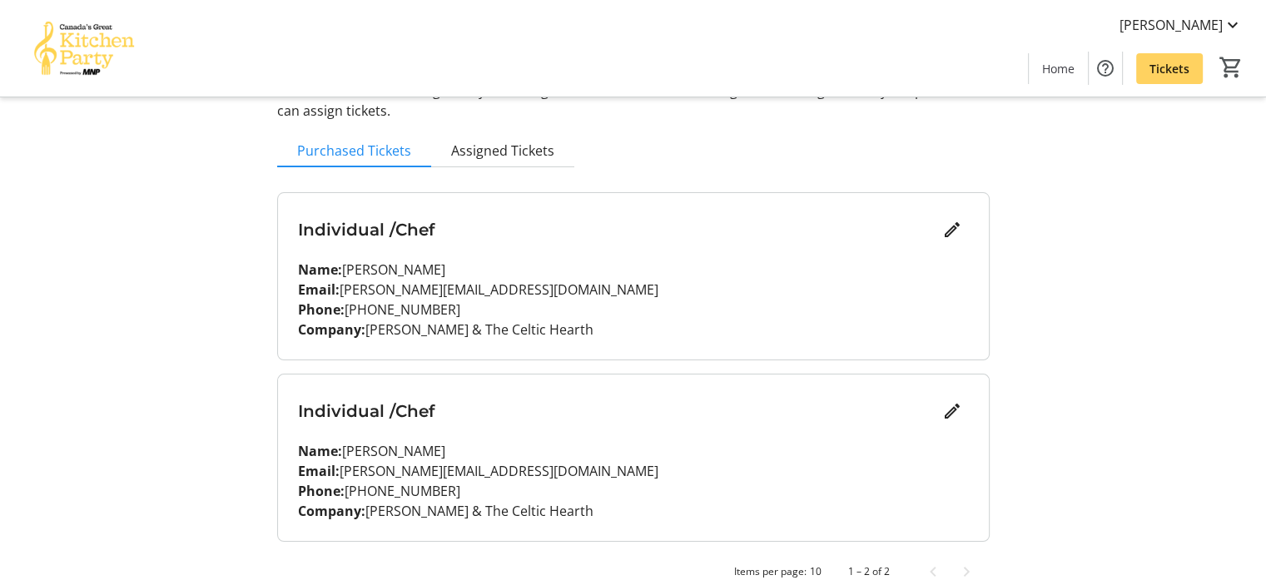
scroll to position [152, 0]
